Goal: Transaction & Acquisition: Purchase product/service

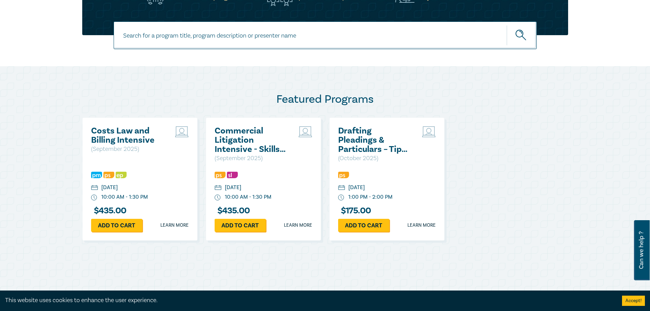
scroll to position [307, 0]
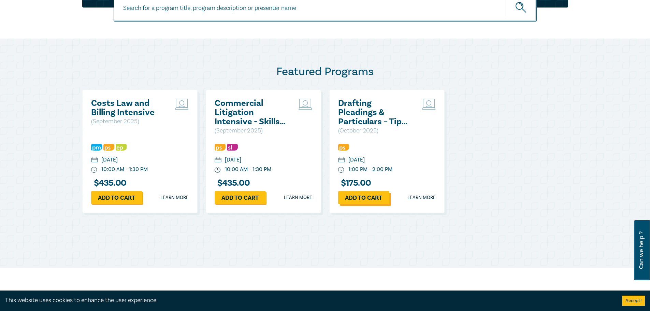
click at [366, 196] on link "Add to cart" at bounding box center [363, 197] width 51 height 13
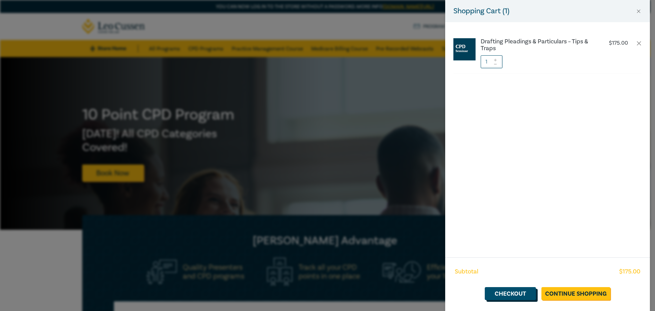
click at [499, 298] on link "Checkout" at bounding box center [510, 293] width 51 height 13
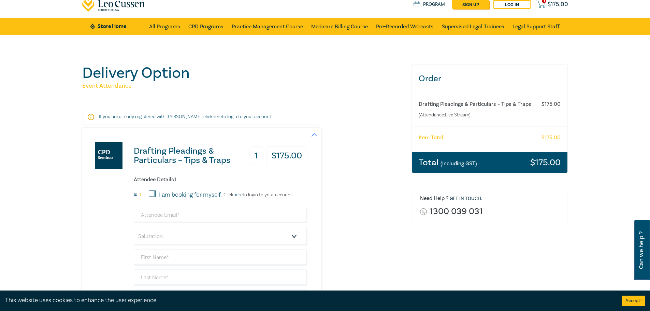
scroll to position [34, 0]
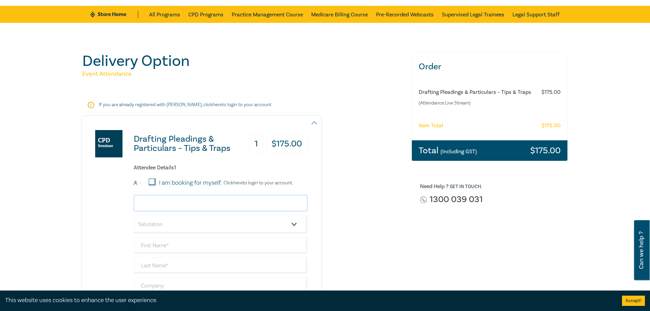
click at [190, 199] on input "email" at bounding box center [221, 203] width 174 height 16
type input "[EMAIL_ADDRESS][PERSON_NAME][DOMAIN_NAME]"
click at [113, 203] on div "Drafting Pleadings & Particulars – Tips & Traps 1 $ 175.00 Attendee Details 1 1…" at bounding box center [194, 233] width 225 height 234
click at [152, 224] on select "Salutation Mr. Mrs. Ms. Miss Dr. Prof. Other" at bounding box center [221, 224] width 174 height 18
select select "Ms."
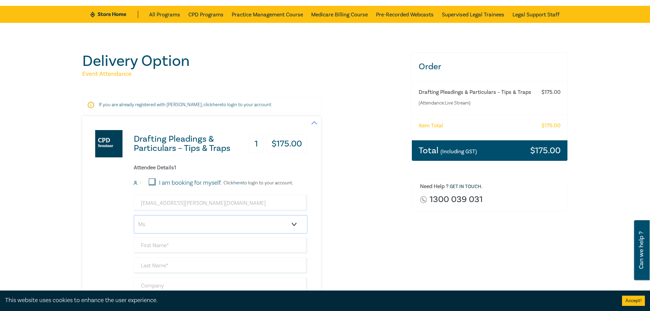
click at [134, 215] on select "Salutation Mr. Mrs. Ms. Miss Dr. Prof. Other" at bounding box center [221, 224] width 174 height 18
click at [152, 248] on input "text" at bounding box center [221, 245] width 174 height 16
type input "Anika"
type input "[PERSON_NAME]"
click at [114, 239] on div "Drafting Pleadings & Particulars – Tips & Traps 1 $ 175.00 Attendee Details 1 1…" at bounding box center [194, 233] width 225 height 234
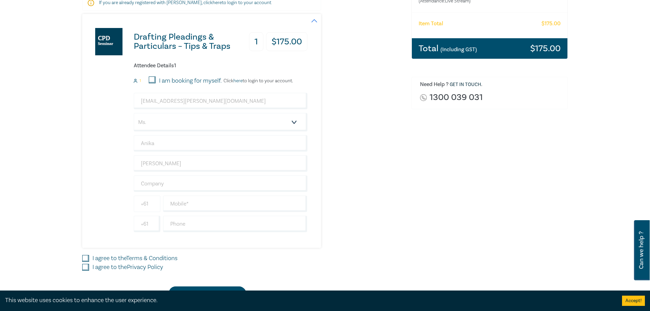
scroll to position [136, 0]
click at [162, 184] on input "text" at bounding box center [221, 183] width 174 height 16
type input "Bayside solicitors"
click at [120, 195] on div "Drafting Pleadings & Particulars – Tips & Traps 1 $ 175.00 Attendee Details 1 1…" at bounding box center [194, 131] width 225 height 234
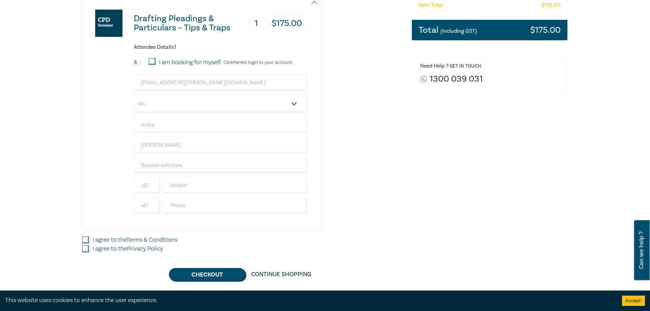
scroll to position [171, 0]
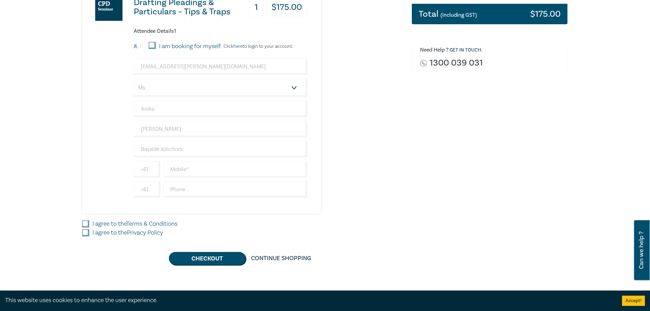
click at [87, 225] on input "I agree to the Terms & Conditions" at bounding box center [85, 223] width 7 height 7
checkbox input "true"
click at [85, 235] on input "I agree to the Privacy Policy" at bounding box center [85, 232] width 7 height 7
checkbox input "true"
click at [194, 167] on input "text" at bounding box center [235, 169] width 144 height 16
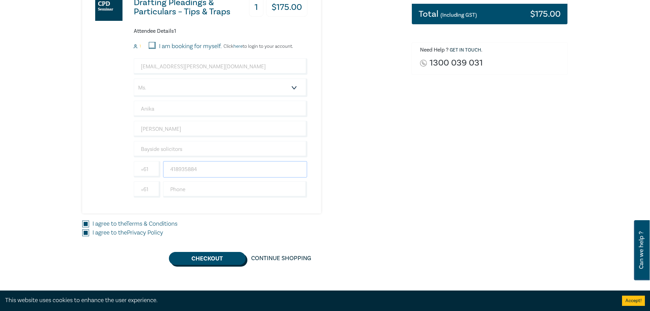
type input "418935884"
click at [204, 257] on button "Checkout" at bounding box center [207, 258] width 77 height 13
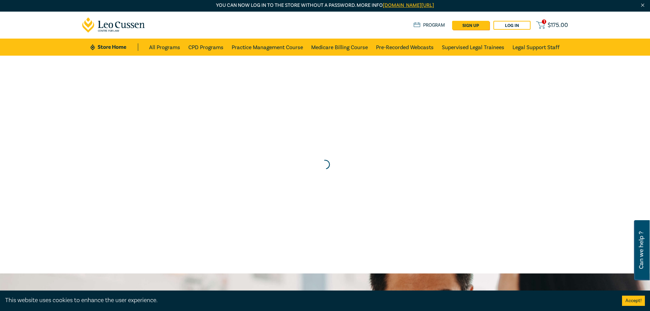
scroll to position [0, 0]
